Goal: Register for event/course

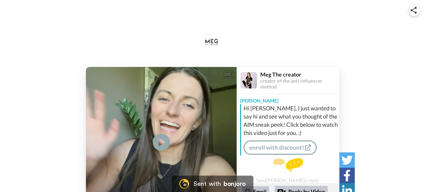
click at [377, 61] on div "CC Play/Pause 0:00 / 0:40 👏 Say thanks [PERSON_NAME] The creator creator of the…" at bounding box center [212, 118] width 425 height 199
click at [166, 140] on icon at bounding box center [161, 143] width 18 height 18
drag, startPoint x: 424, startPoint y: 29, endPoint x: 424, endPoint y: 48, distance: 19.2
click at [424, 48] on div "CC Play/[PERSON_NAME] wanted to say hello and put a face in the name. 0:07 / 0:…" at bounding box center [212, 118] width 425 height 199
click at [284, 151] on link "enroll with discount!" at bounding box center [279, 148] width 73 height 14
